Goal: Find specific page/section: Find specific page/section

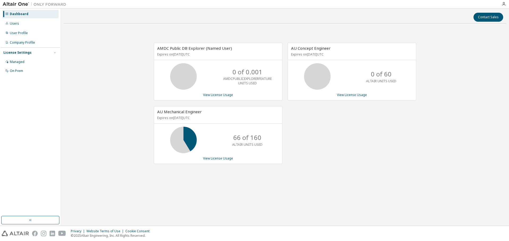
click at [344, 21] on div "Contact Sales" at bounding box center [285, 17] width 436 height 9
